Goal: Task Accomplishment & Management: Use online tool/utility

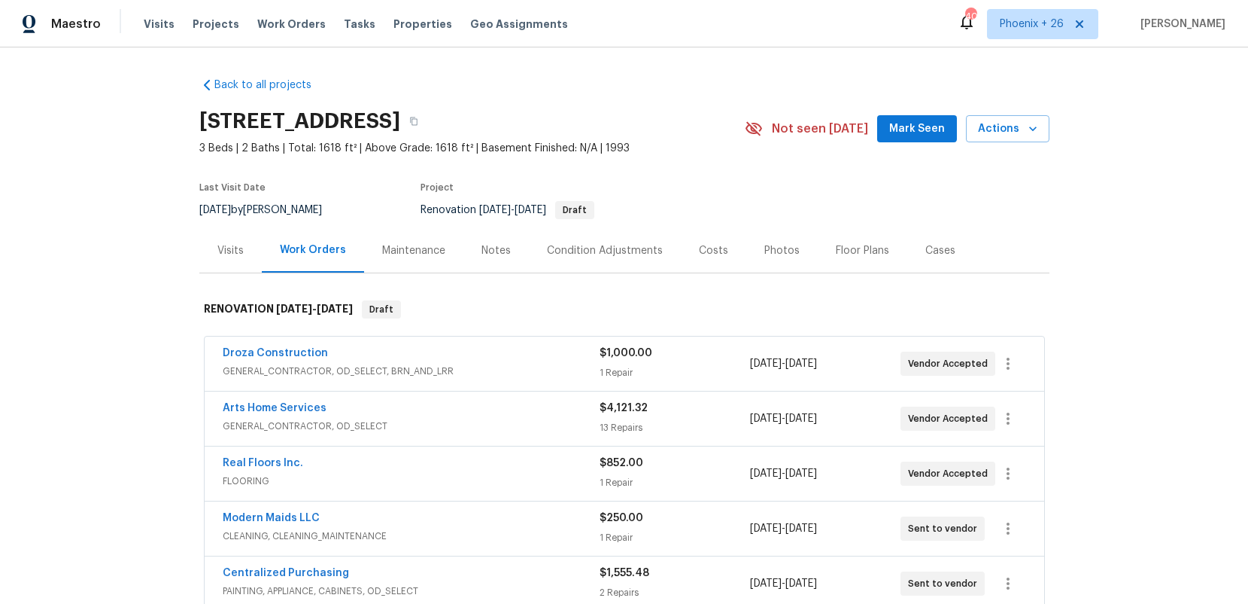
scroll to position [23, 0]
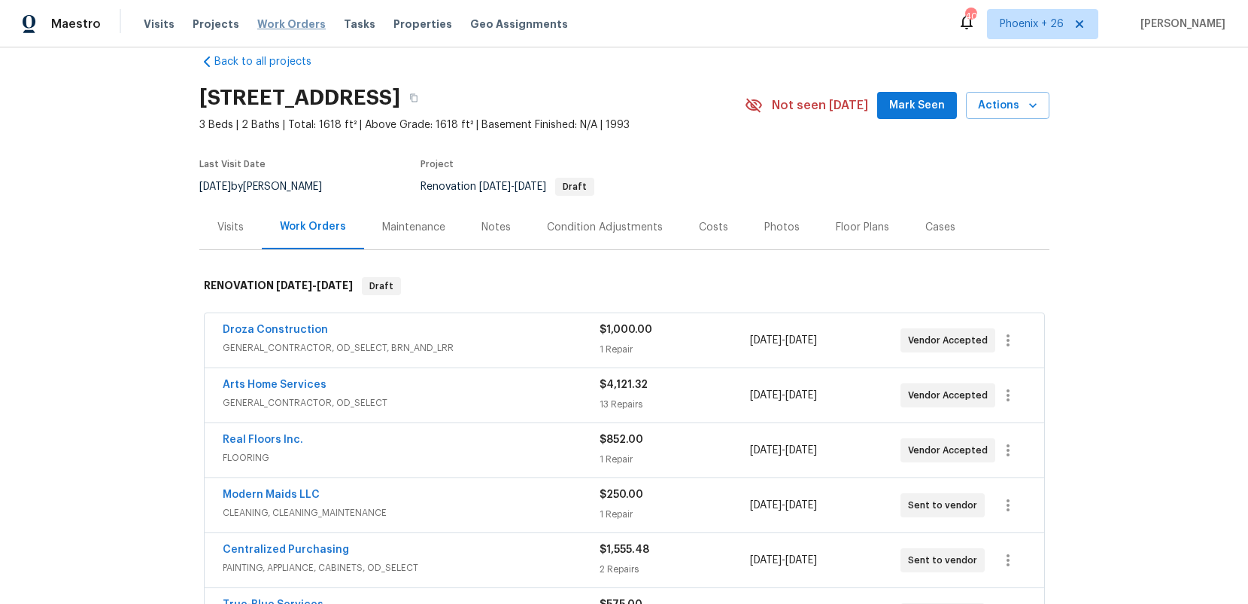
click at [257, 21] on span "Work Orders" at bounding box center [291, 24] width 68 height 15
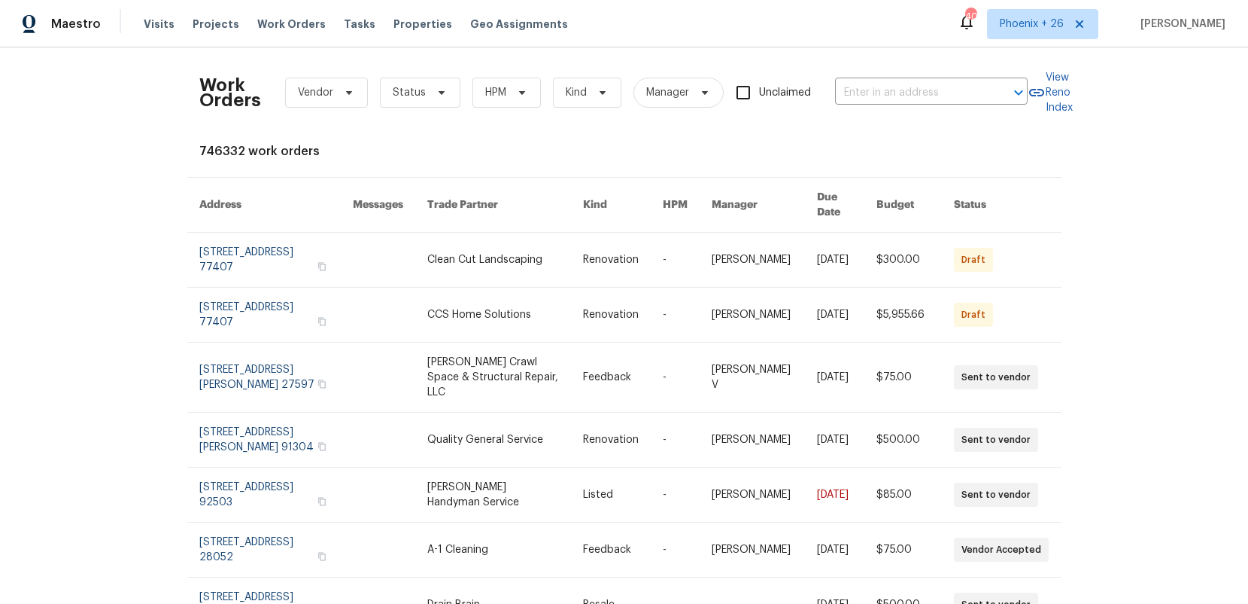
click at [886, 78] on div "Work Orders Vendor Status HPM Kind Manager Unclaimed ​" at bounding box center [613, 92] width 829 height 66
click at [889, 90] on input "text" at bounding box center [910, 92] width 151 height 23
paste input "[STREET_ADDRESS][PERSON_NAME]"
type input "[STREET_ADDRESS][PERSON_NAME]"
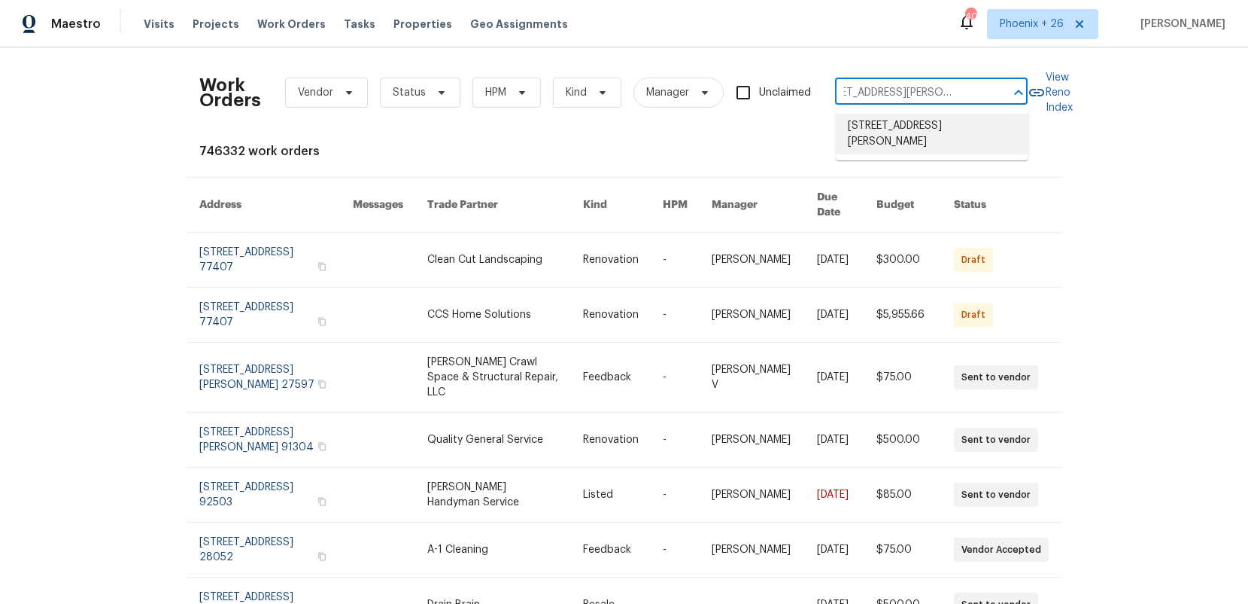
click at [902, 132] on li "[STREET_ADDRESS][PERSON_NAME]" at bounding box center [932, 134] width 193 height 41
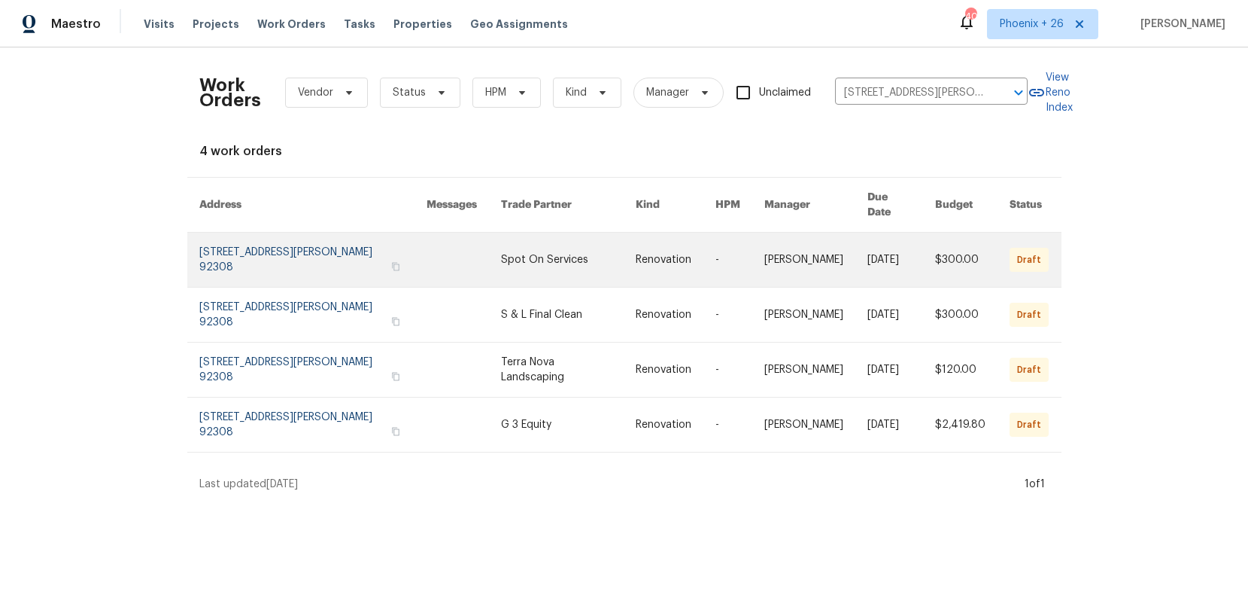
click at [460, 235] on link at bounding box center [464, 260] width 74 height 54
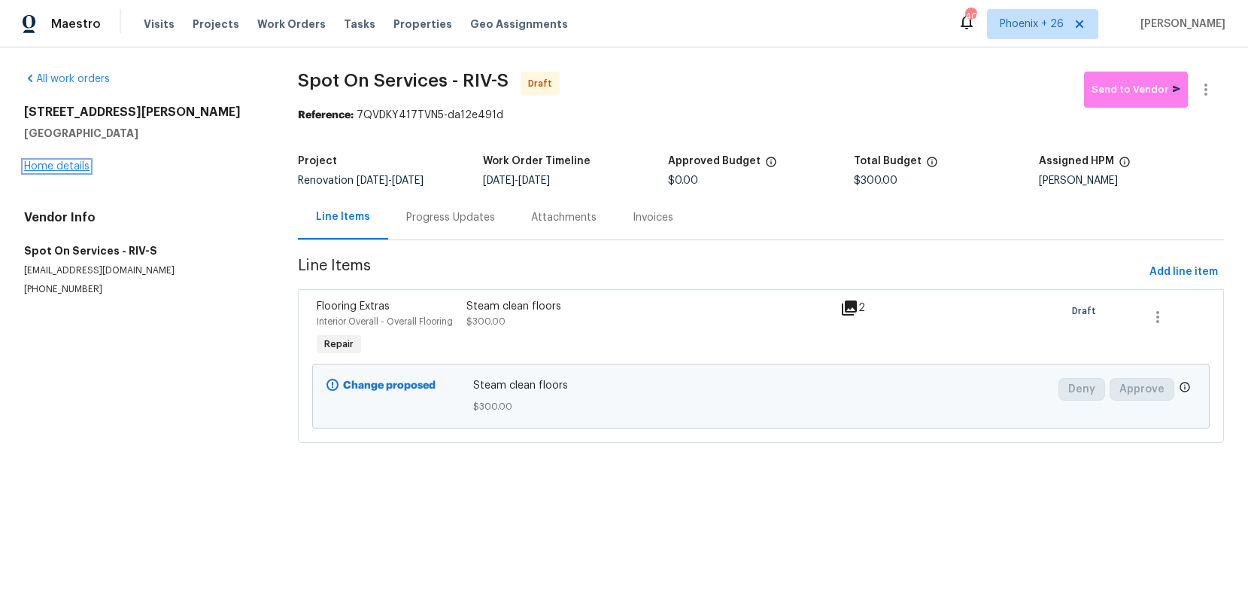
click at [78, 170] on link "Home details" at bounding box center [56, 166] width 65 height 11
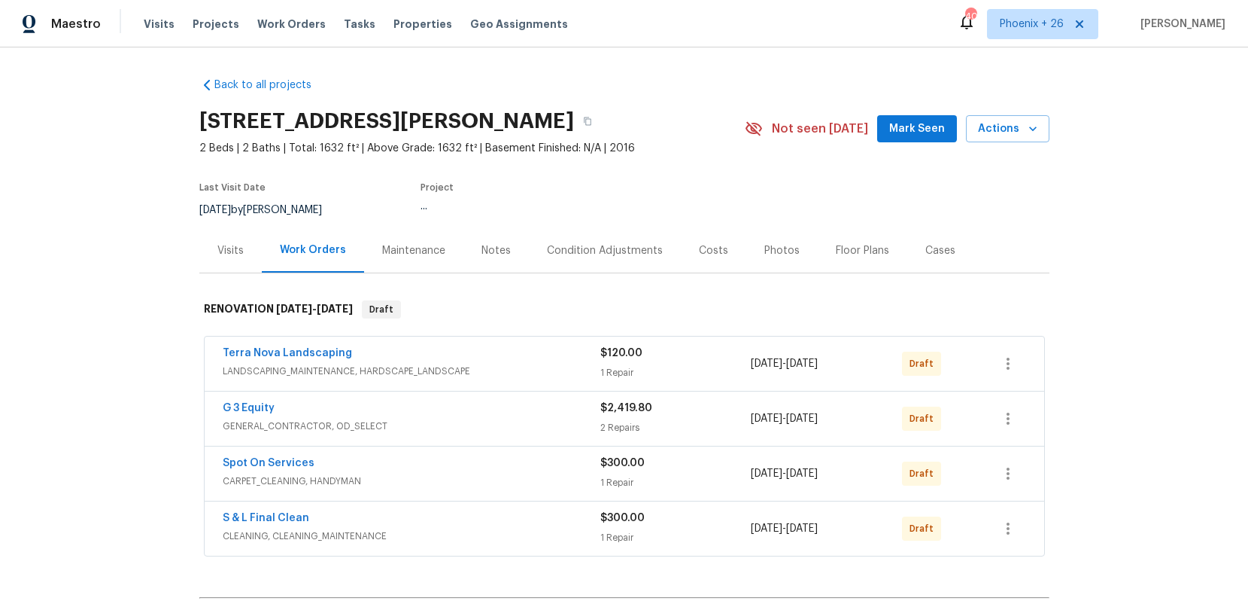
scroll to position [187, 0]
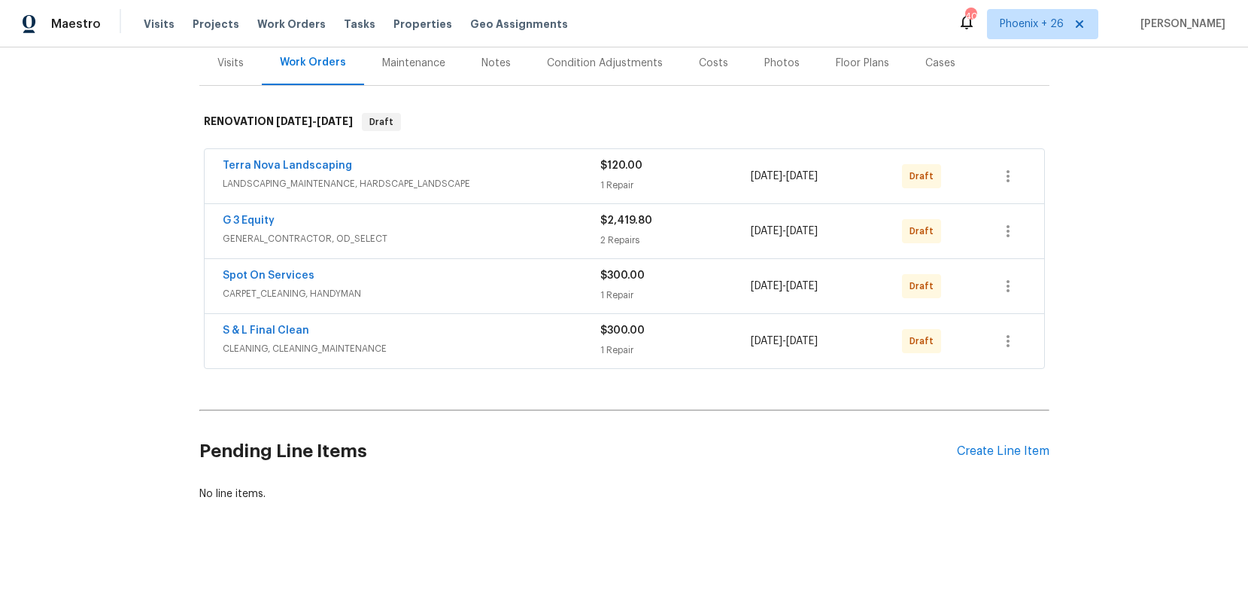
click at [1008, 441] on div "Pending Line Items Create Line Item" at bounding box center [624, 451] width 850 height 70
click at [1009, 445] on div "Create Line Item" at bounding box center [1003, 451] width 93 height 14
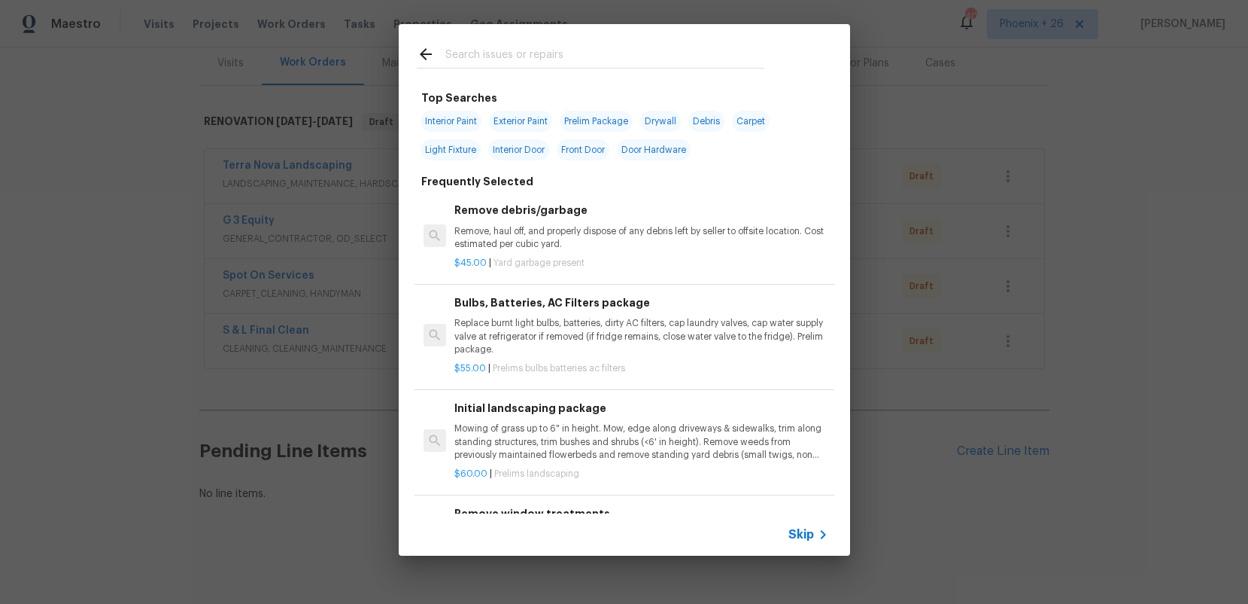
click at [505, 49] on input "text" at bounding box center [604, 56] width 319 height 23
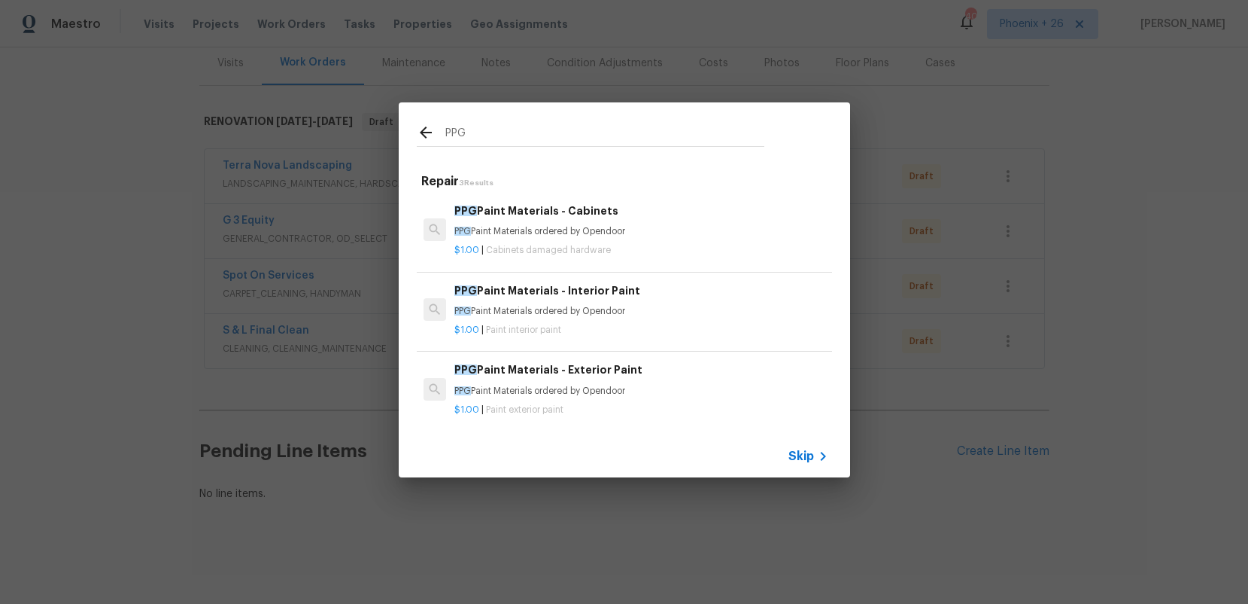
type input "PPG"
click at [663, 299] on div "PPG Paint Materials - Interior Paint PPG Paint Materials ordered by Opendoor" at bounding box center [641, 300] width 373 height 36
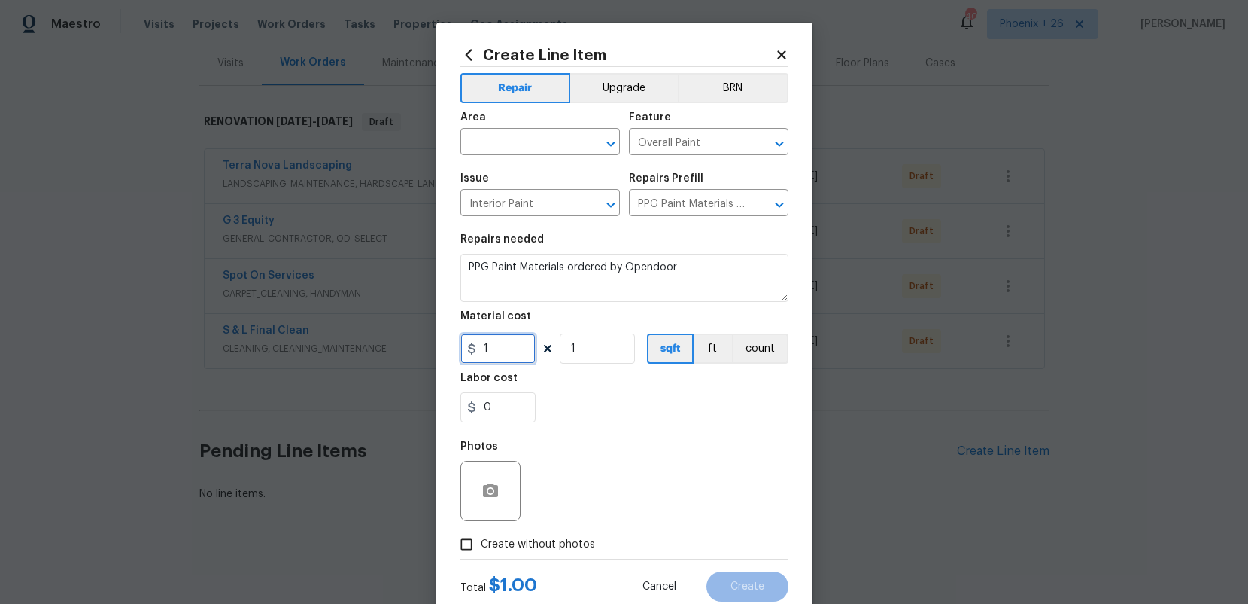
drag, startPoint x: 508, startPoint y: 360, endPoint x: 500, endPoint y: 357, distance: 7.9
click at [507, 359] on input "1" at bounding box center [498, 348] width 75 height 30
drag, startPoint x: 500, startPoint y: 357, endPoint x: 470, endPoint y: 354, distance: 31.0
click at [470, 354] on input "1" at bounding box center [498, 348] width 75 height 30
type input "427.25"
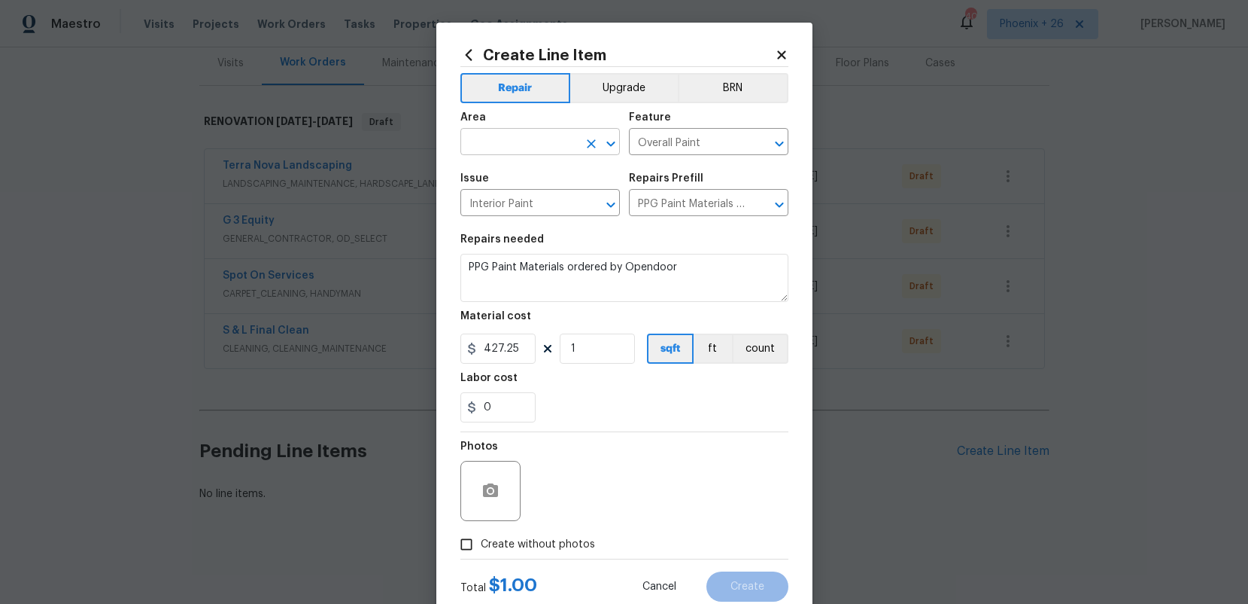
click at [488, 135] on input "text" at bounding box center [519, 143] width 117 height 23
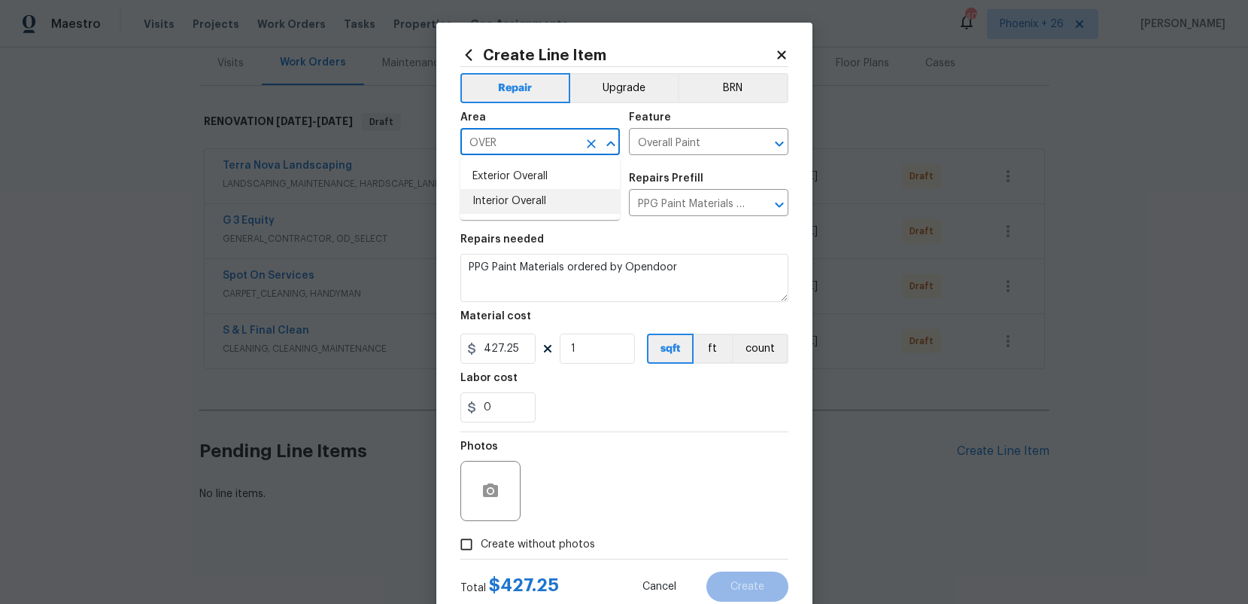
click at [511, 214] on ul "Exterior Overall Interior Overall" at bounding box center [541, 189] width 160 height 62
click at [508, 205] on li "Interior Overall" at bounding box center [541, 201] width 160 height 25
type input "Interior Overall"
click at [532, 538] on span "Create without photos" at bounding box center [538, 545] width 114 height 16
click at [481, 538] on input "Create without photos" at bounding box center [466, 544] width 29 height 29
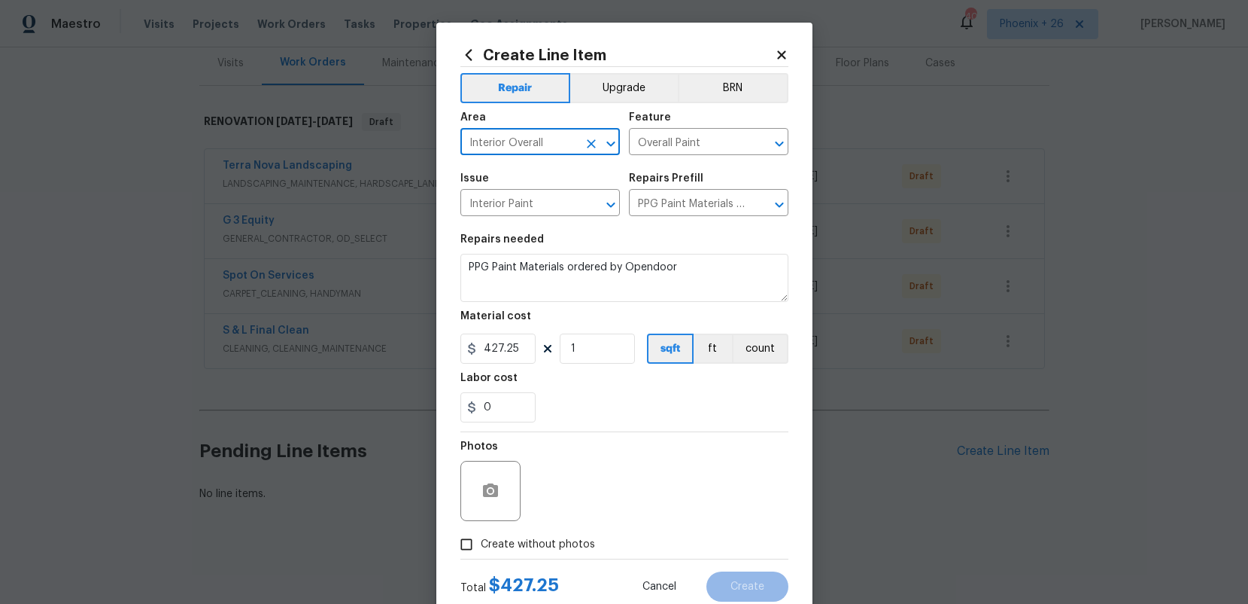
checkbox input "true"
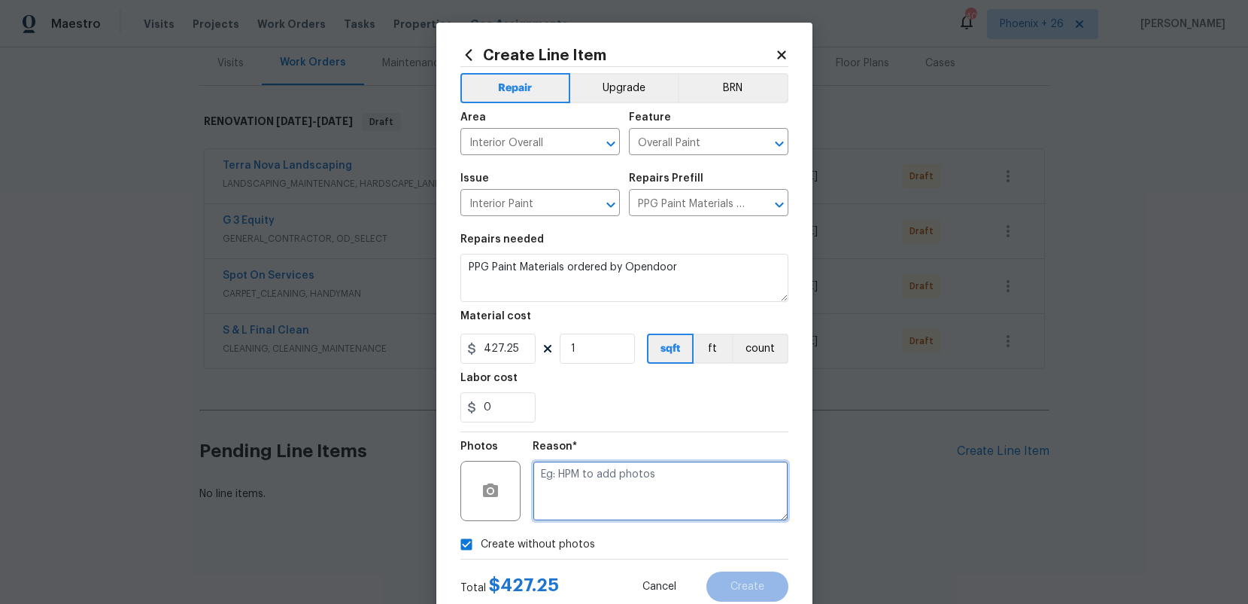
click at [591, 500] on textarea at bounding box center [661, 491] width 256 height 60
type textarea "NA"
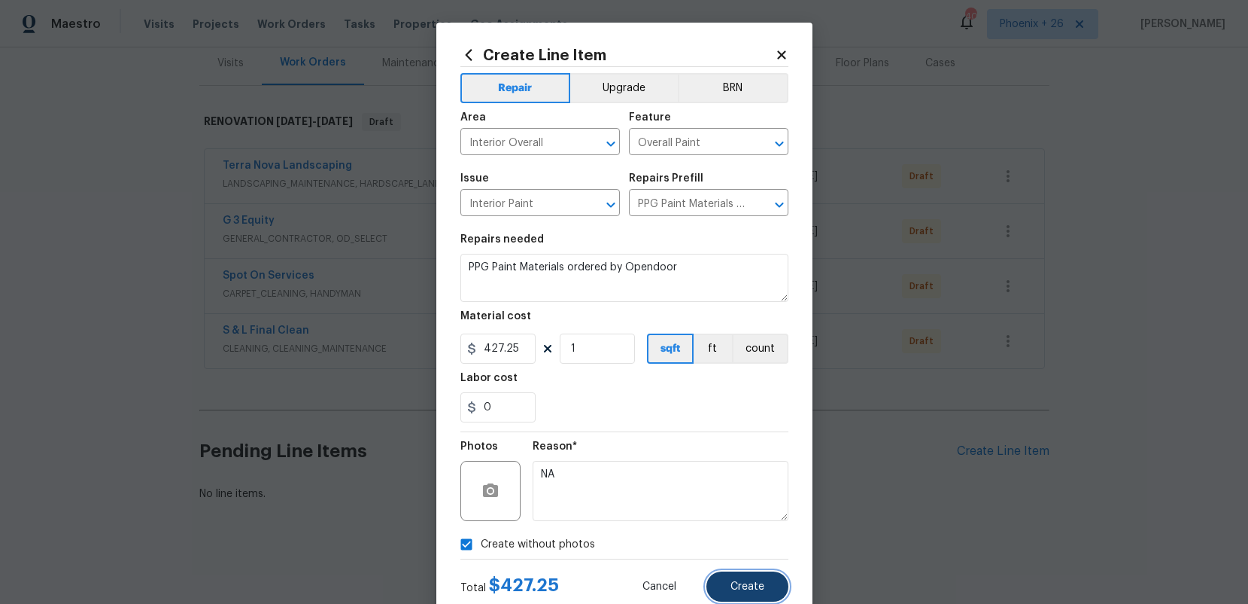
click at [756, 581] on span "Create" at bounding box center [748, 586] width 34 height 11
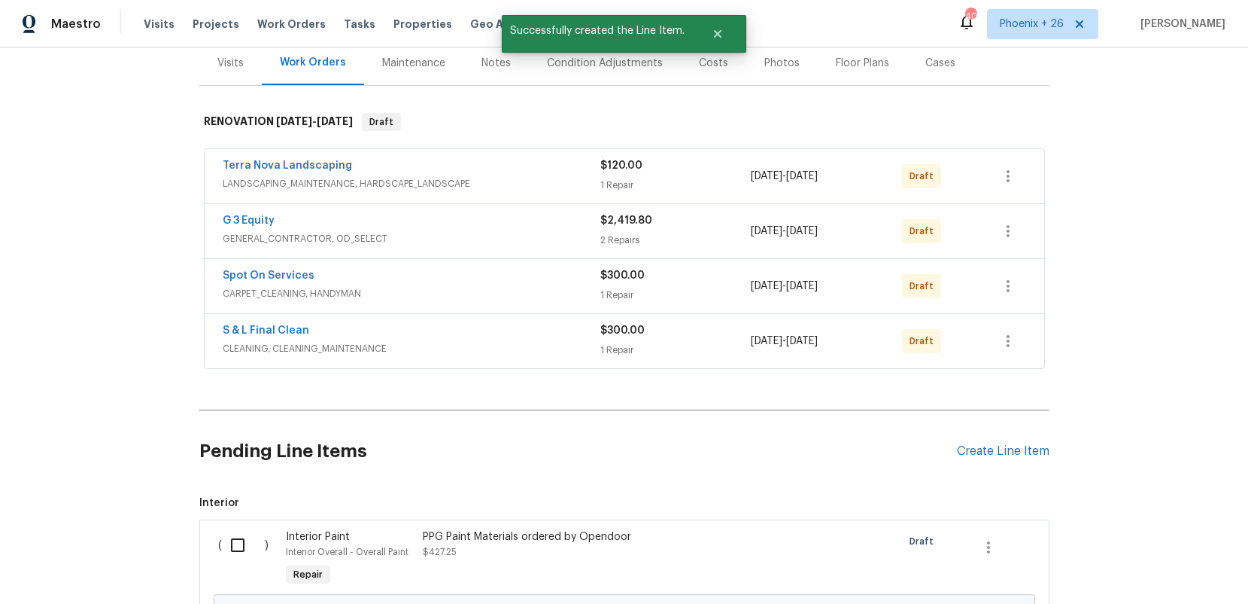
click at [253, 532] on input "checkbox" at bounding box center [243, 545] width 43 height 32
checkbox input "true"
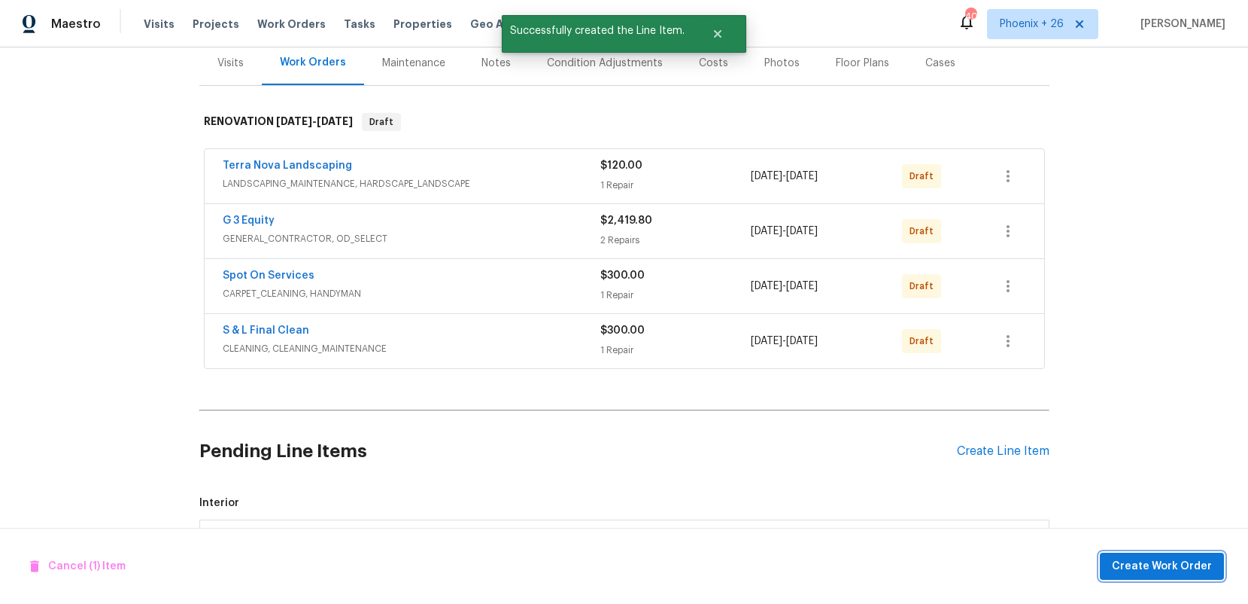
click at [1113, 564] on button "Create Work Order" at bounding box center [1162, 566] width 124 height 28
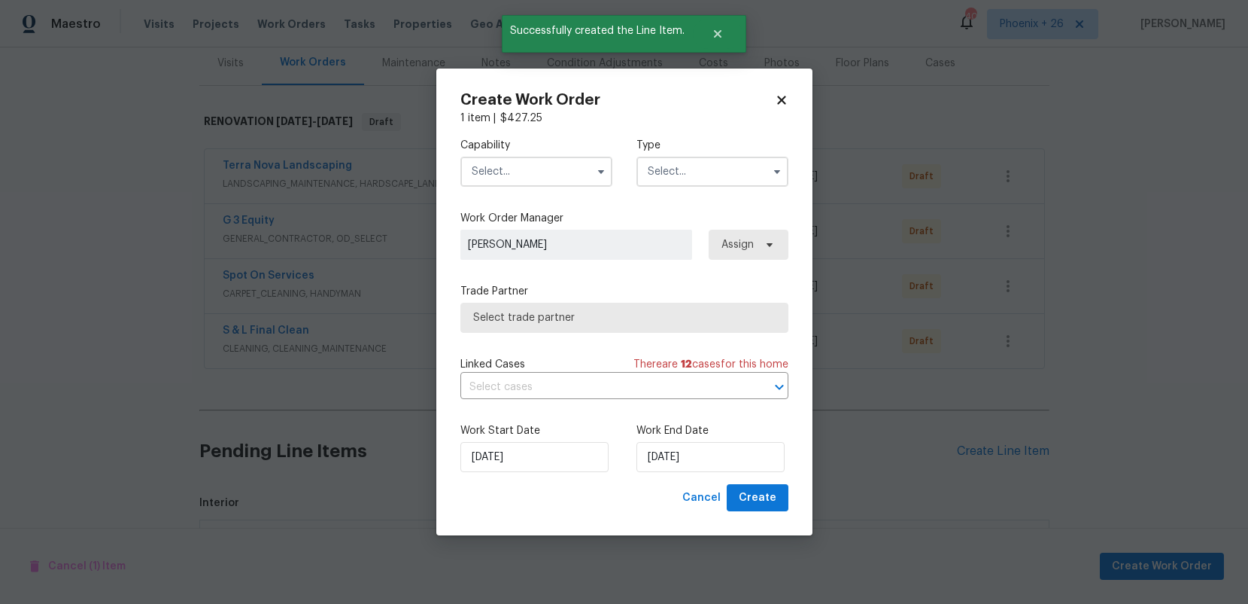
drag, startPoint x: 555, startPoint y: 166, endPoint x: 549, endPoint y: 178, distance: 13.8
click at [555, 169] on input "text" at bounding box center [537, 172] width 152 height 30
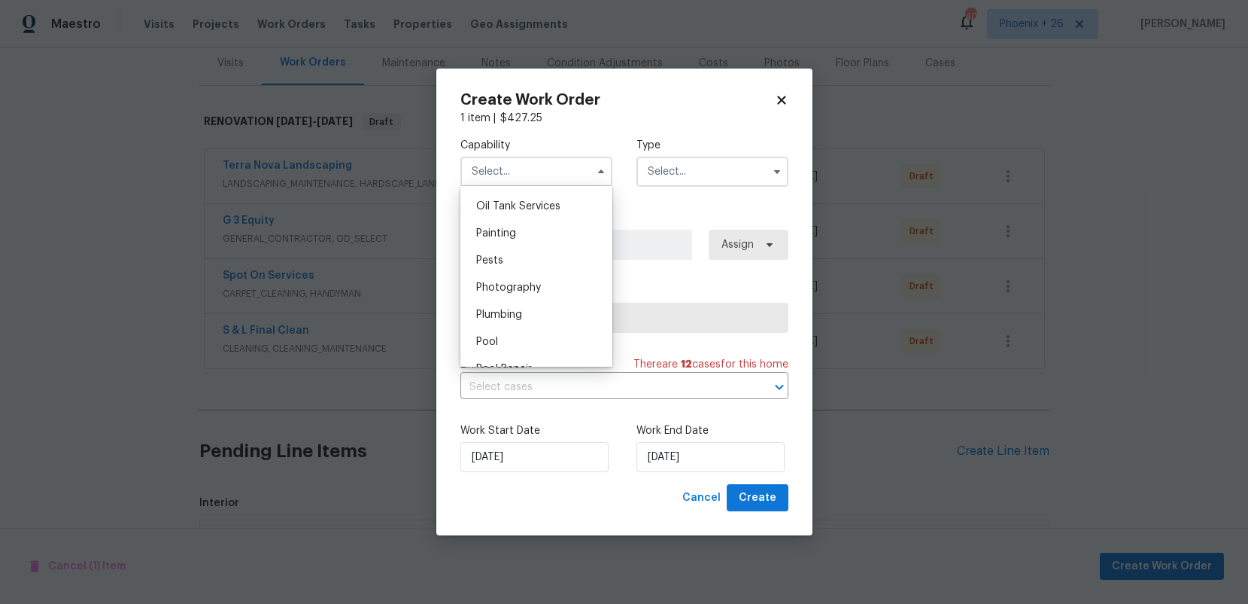
scroll to position [1231, 0]
click at [527, 240] on div "Painting" at bounding box center [536, 236] width 144 height 27
type input "Painting"
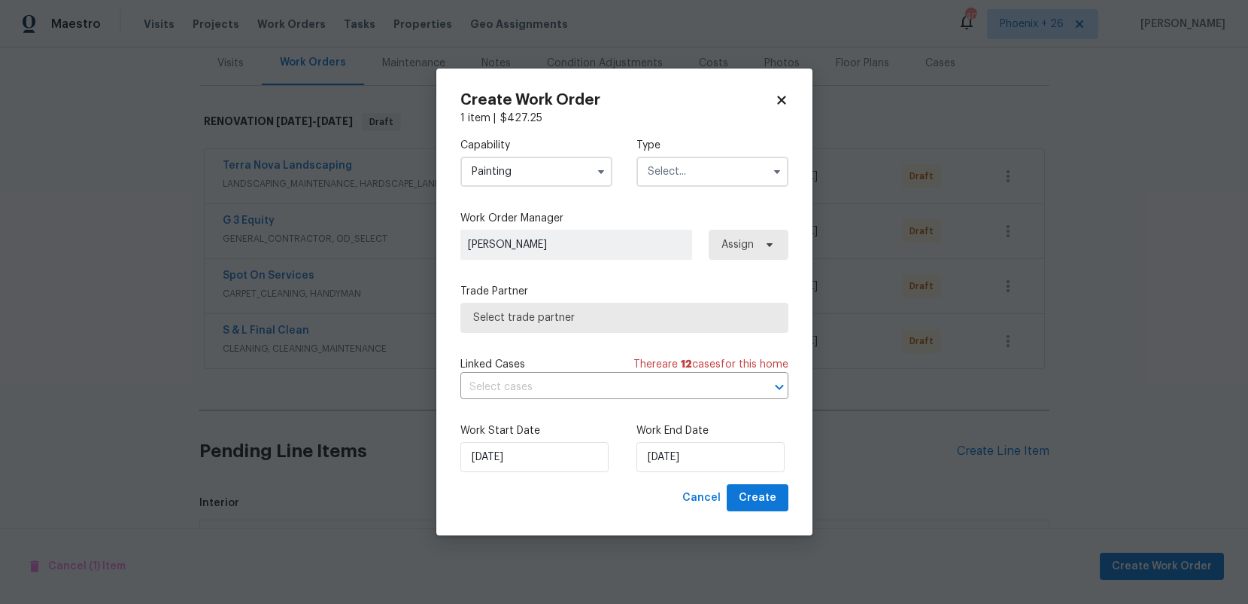
click at [688, 181] on input "text" at bounding box center [713, 172] width 152 height 30
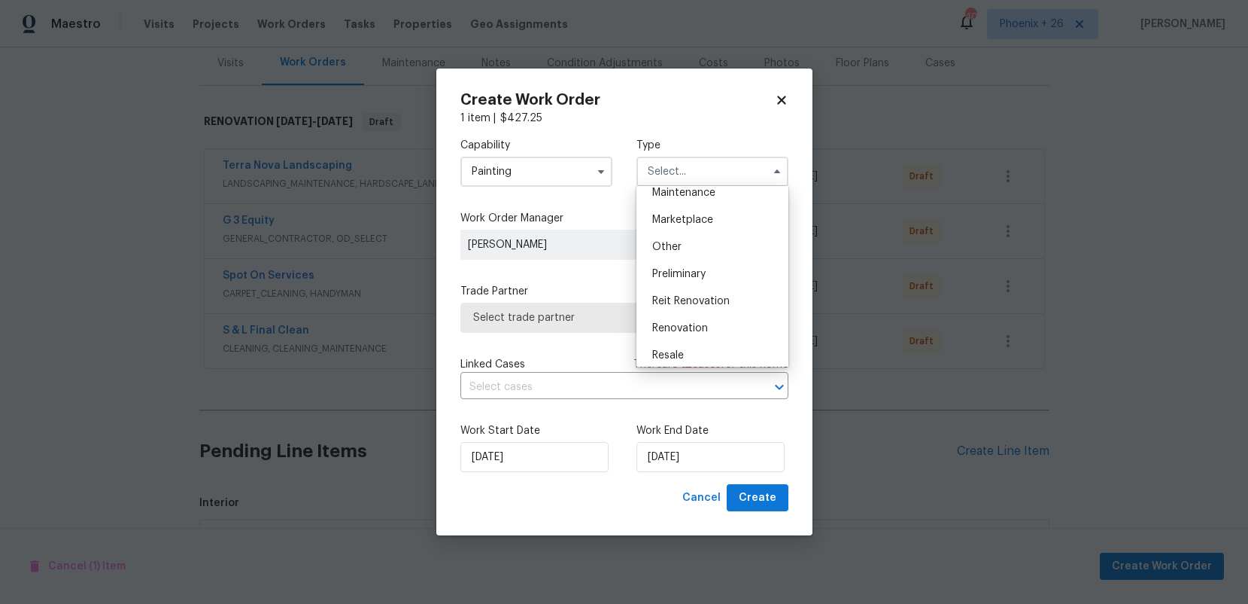
scroll to position [342, 0]
drag, startPoint x: 683, startPoint y: 239, endPoint x: 750, endPoint y: 242, distance: 66.3
click at [683, 239] on span "Renovation" at bounding box center [680, 241] width 56 height 11
type input "Renovation"
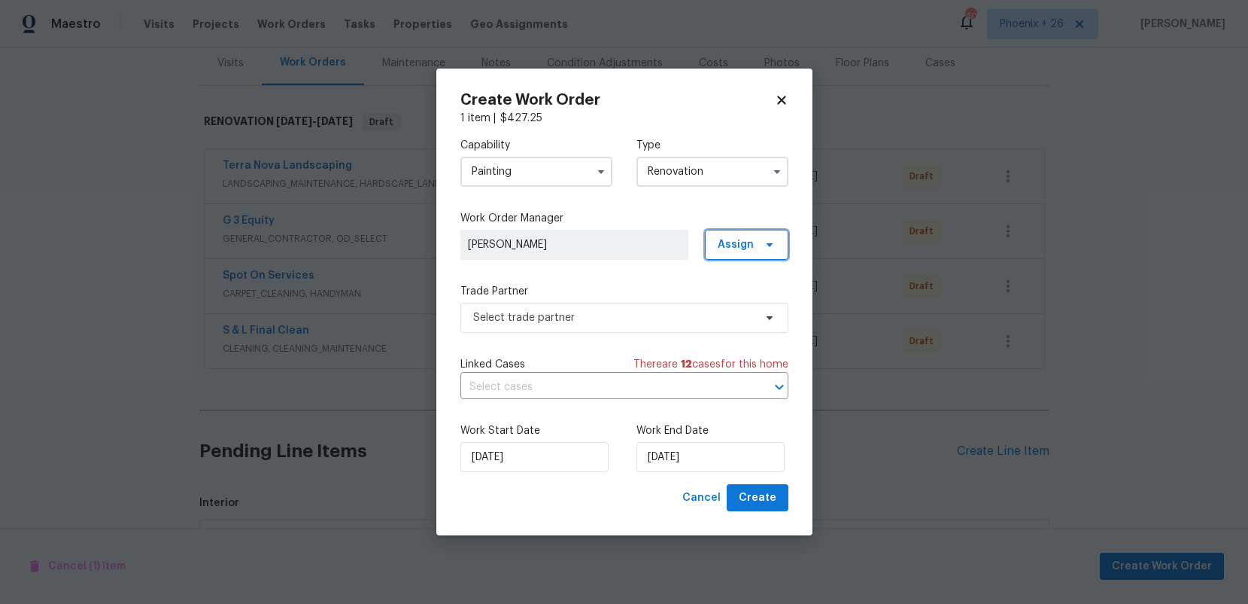
drag, startPoint x: 750, startPoint y: 242, endPoint x: 748, endPoint y: 263, distance: 21.1
click at [750, 242] on span "Assign" at bounding box center [736, 244] width 36 height 15
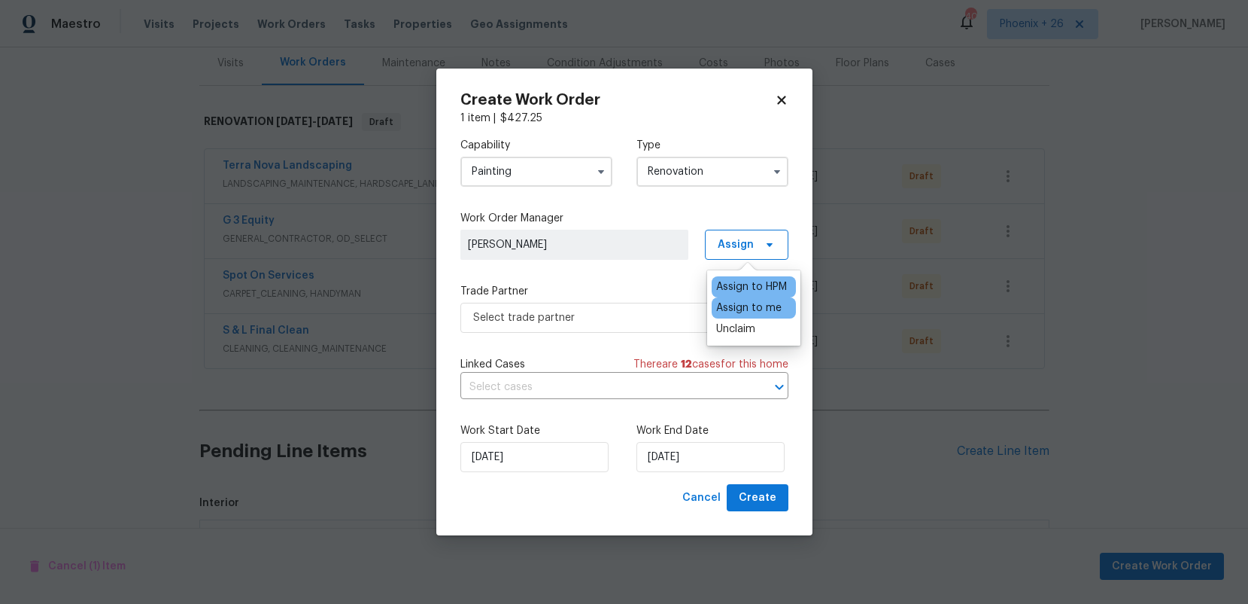
click at [743, 303] on div "Assign to me" at bounding box center [748, 307] width 65 height 15
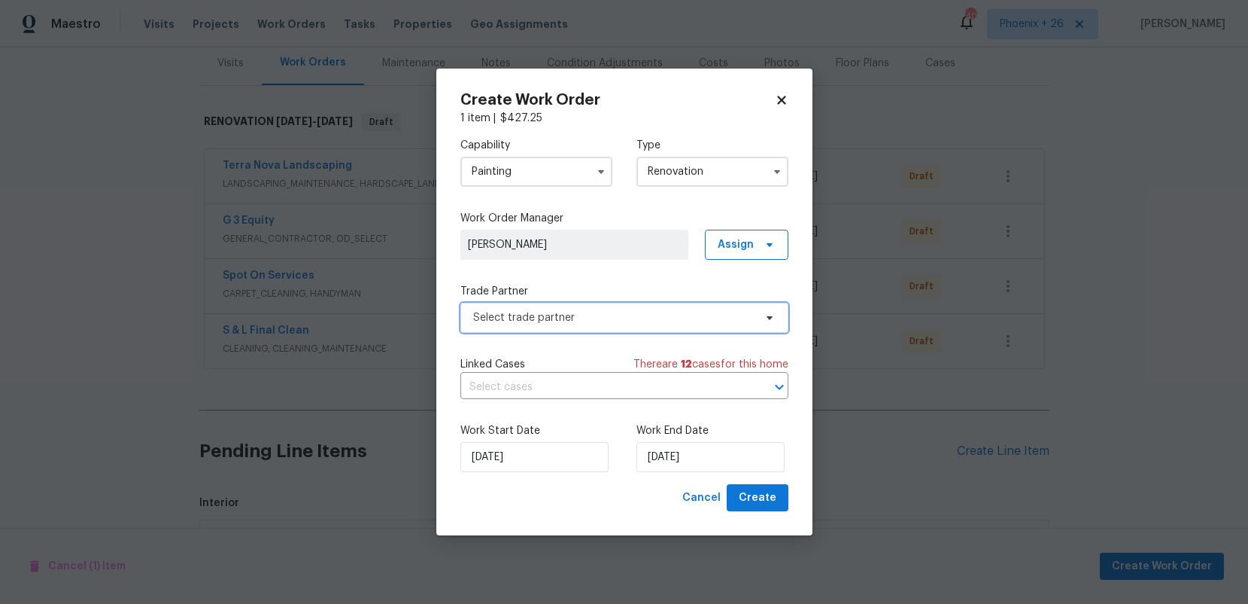
click at [609, 310] on span "Select trade partner" at bounding box center [613, 317] width 281 height 15
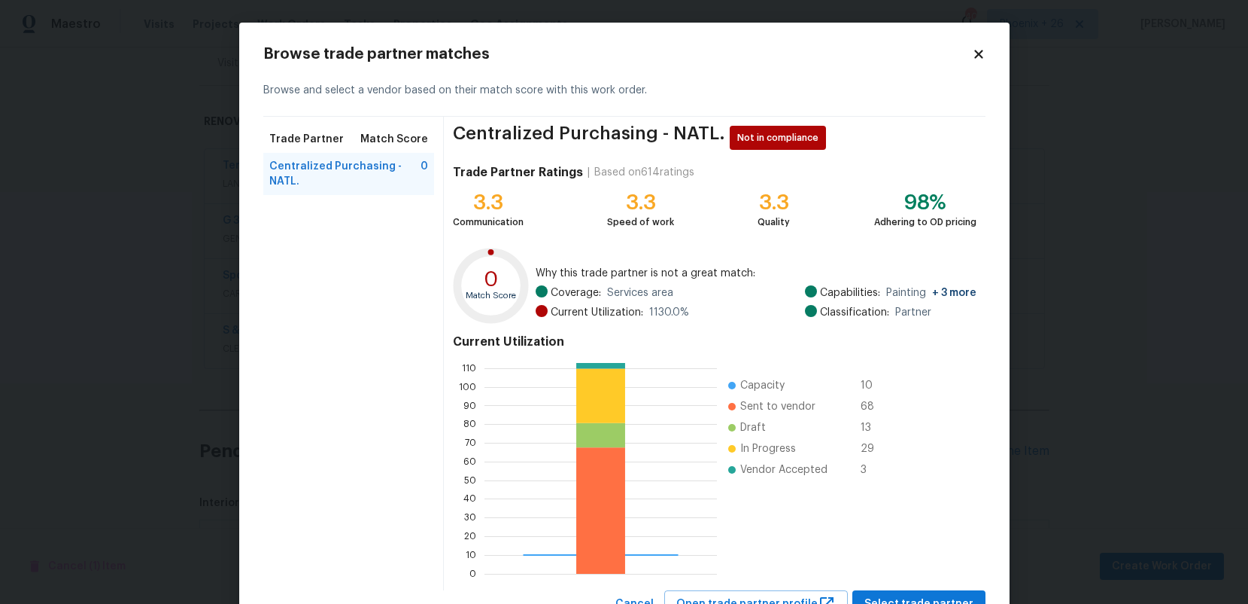
scroll to position [61, 0]
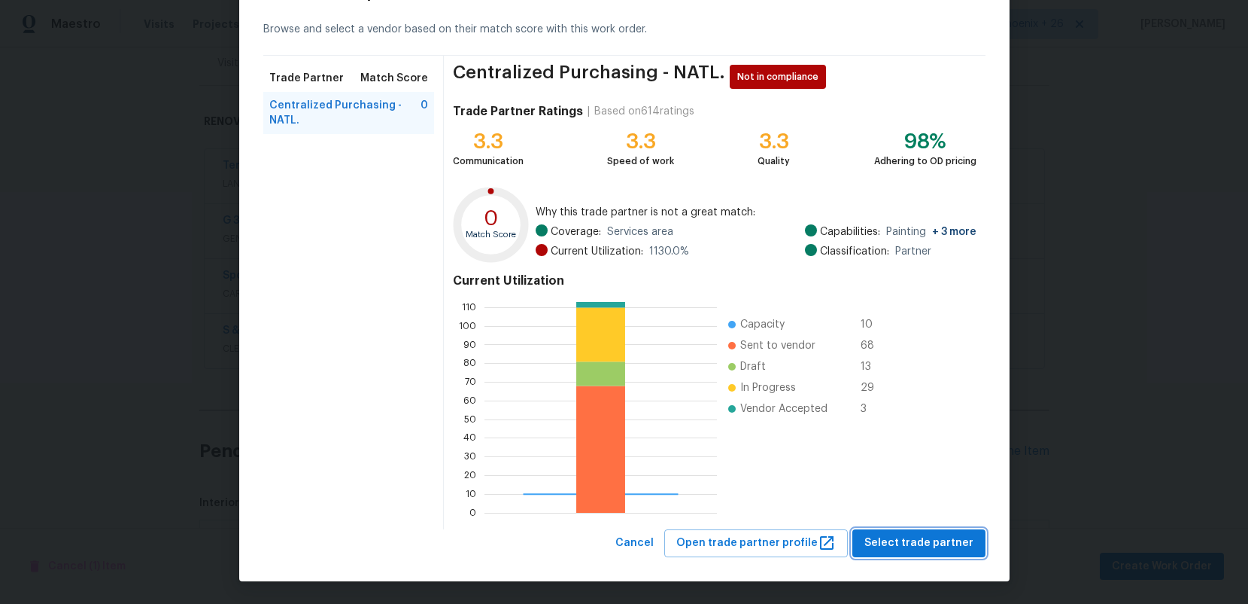
click at [905, 553] on button "Select trade partner" at bounding box center [919, 543] width 133 height 28
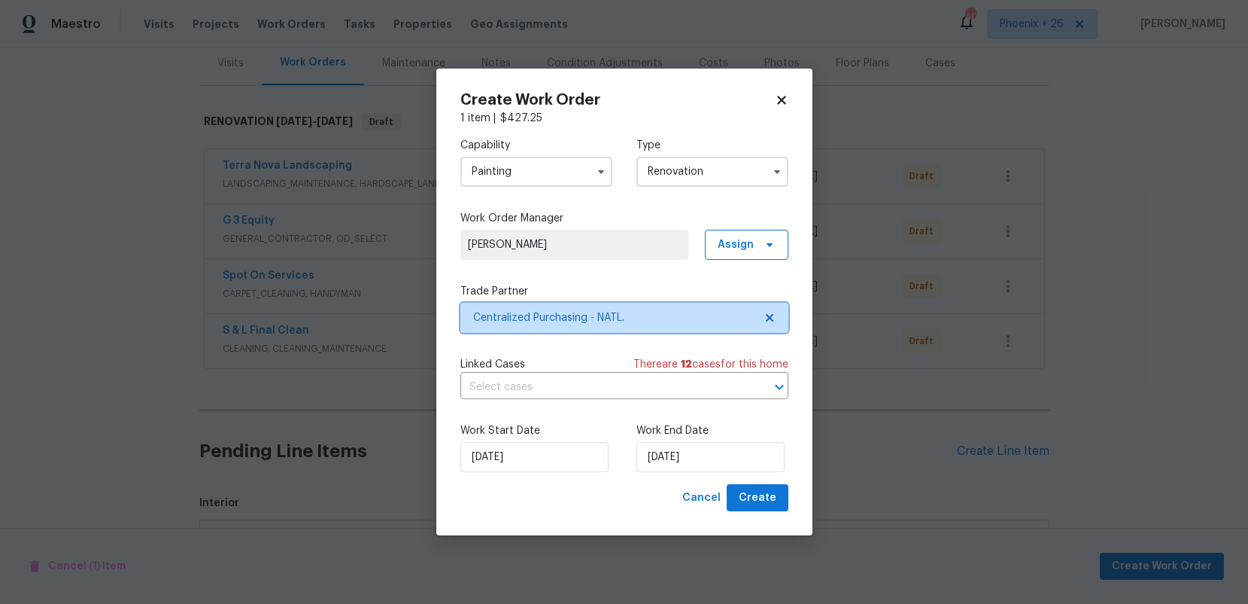
scroll to position [0, 0]
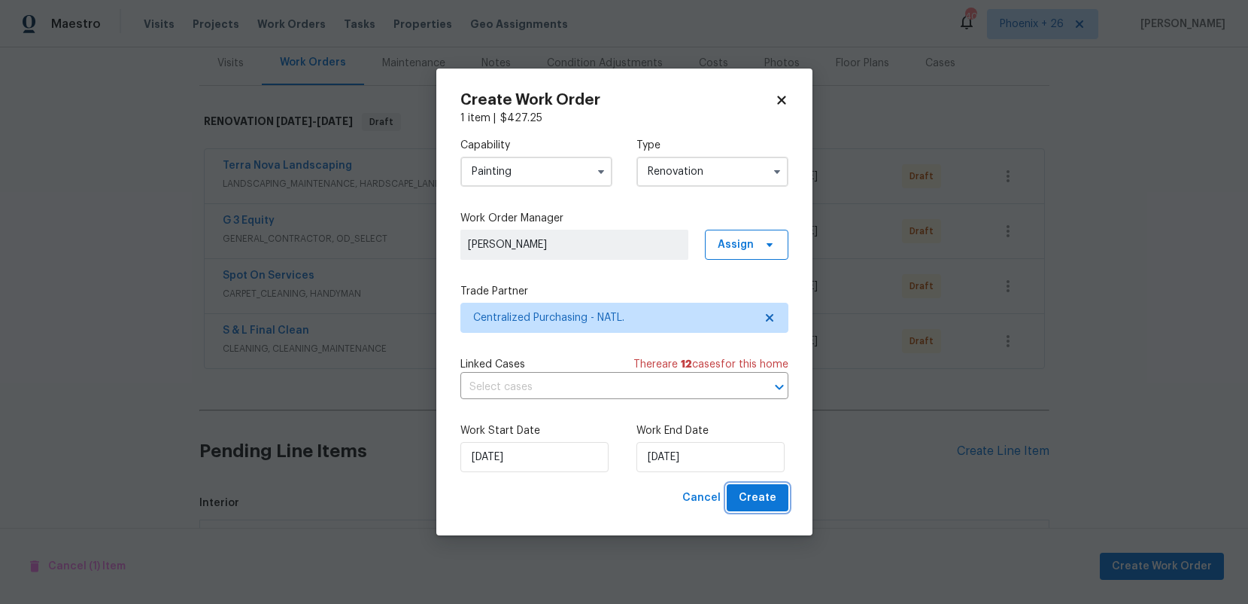
click at [781, 500] on button "Create" at bounding box center [758, 498] width 62 height 28
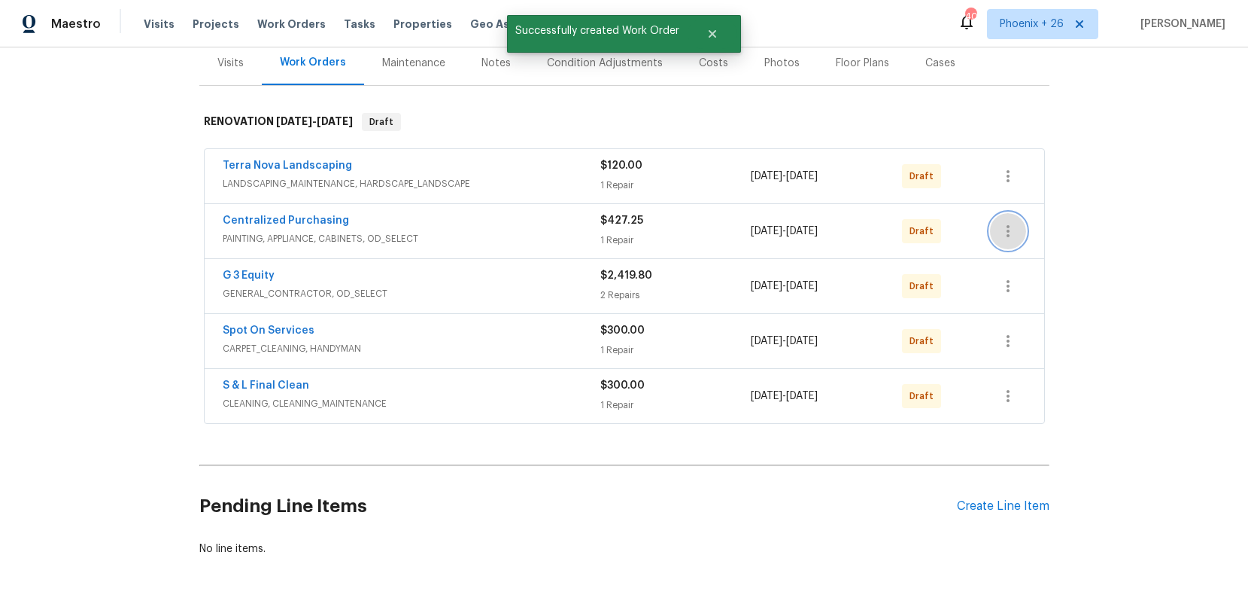
click at [1009, 230] on icon "button" at bounding box center [1008, 231] width 3 height 12
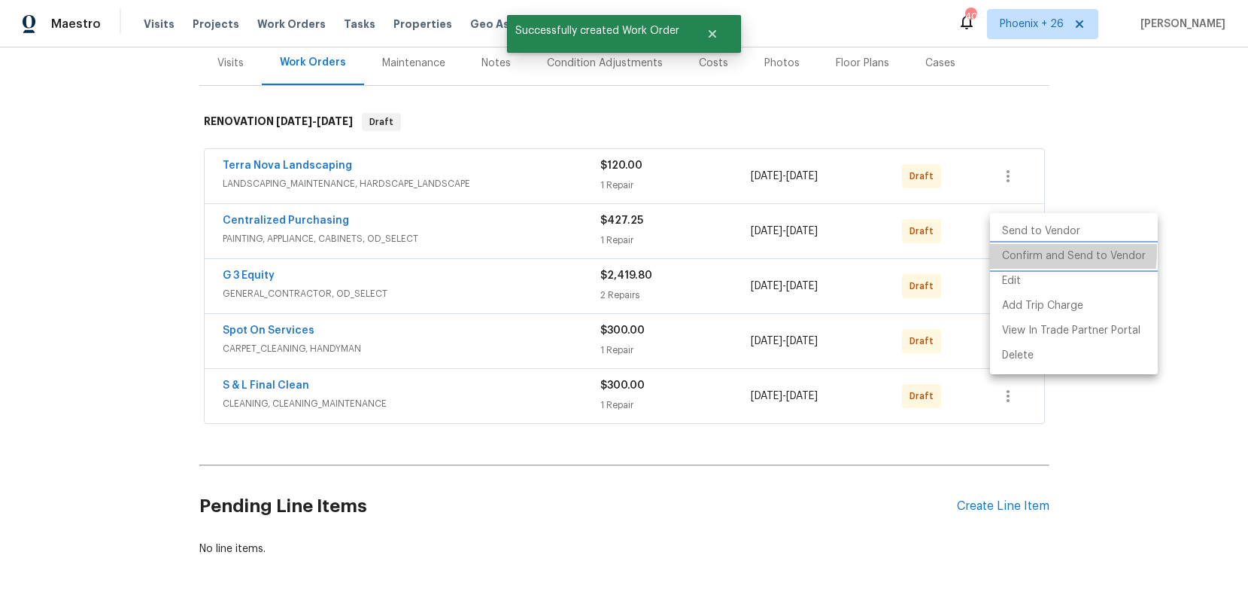
click at [1012, 251] on li "Confirm and Send to Vendor" at bounding box center [1074, 256] width 168 height 25
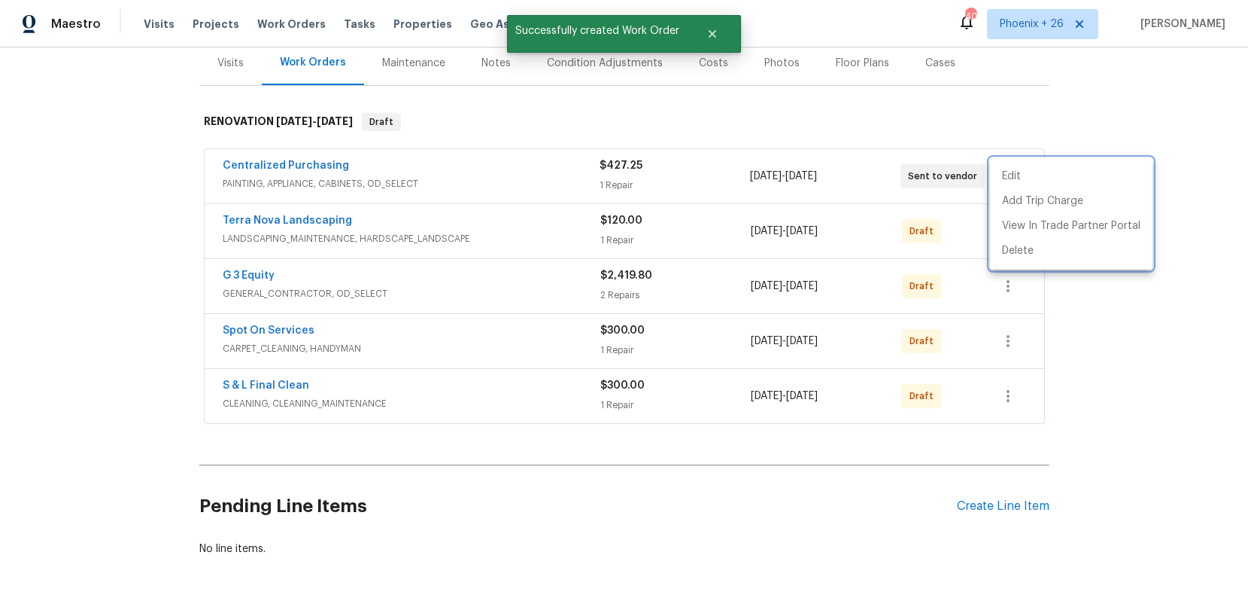
drag, startPoint x: 308, startPoint y: 178, endPoint x: 287, endPoint y: 175, distance: 20.7
click at [306, 178] on div at bounding box center [624, 302] width 1248 height 604
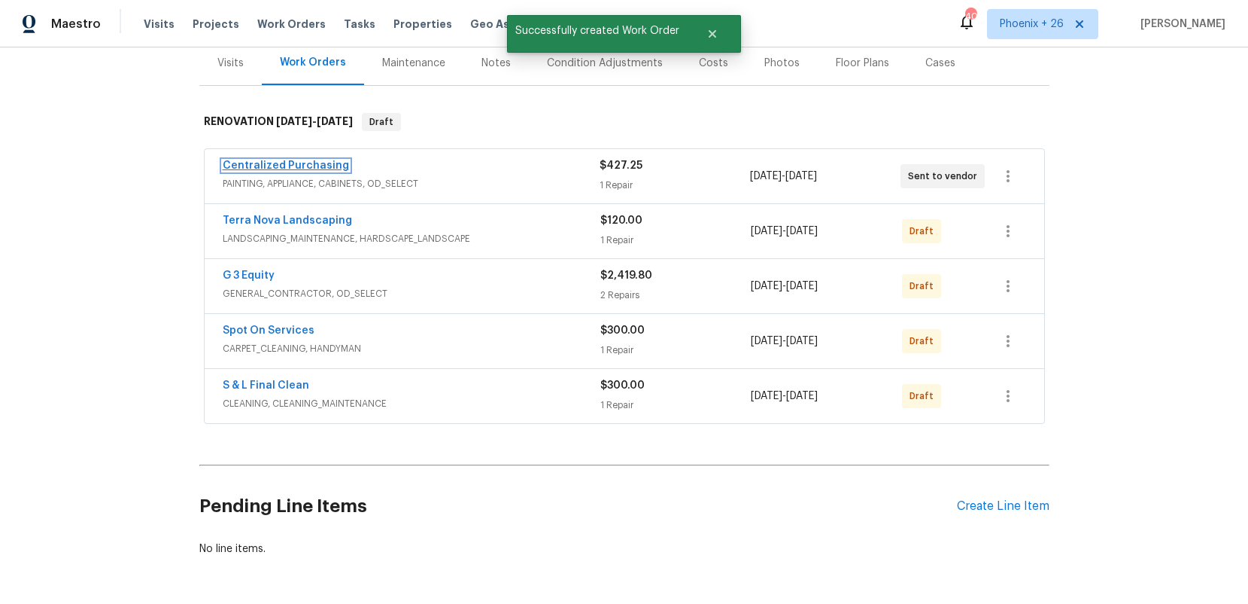
click at [273, 169] on link "Centralized Purchasing" at bounding box center [286, 165] width 126 height 11
